Goal: Information Seeking & Learning: Learn about a topic

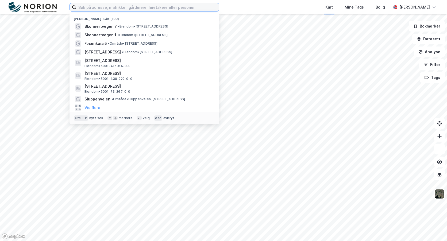
click at [143, 7] on input at bounding box center [147, 7] width 143 height 8
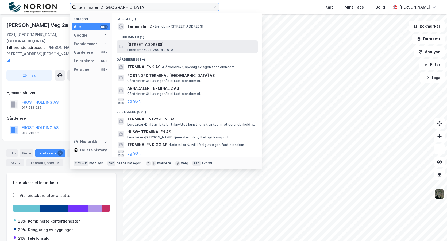
type input "terminalen 2 [GEOGRAPHIC_DATA]"
click at [147, 45] on span "[STREET_ADDRESS]" at bounding box center [191, 44] width 128 height 6
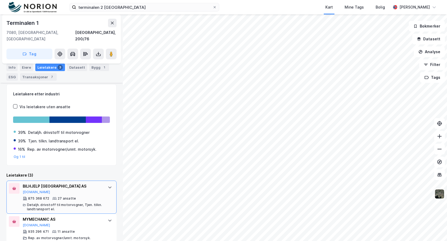
scroll to position [75, 0]
